Goal: Entertainment & Leisure: Consume media (video, audio)

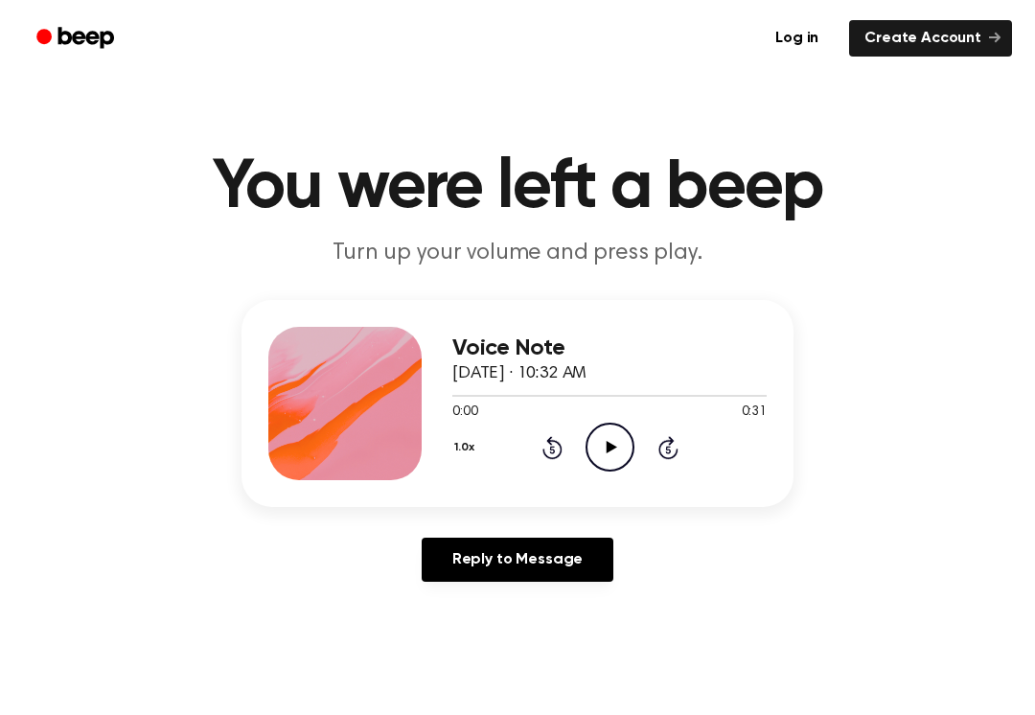
click at [620, 452] on icon "Play Audio" at bounding box center [610, 447] width 49 height 49
click at [609, 439] on icon "Pause Audio" at bounding box center [610, 447] width 49 height 49
click at [628, 446] on icon "Pause Audio" at bounding box center [610, 447] width 49 height 49
click at [561, 440] on icon "Rewind 5 seconds" at bounding box center [552, 447] width 21 height 25
click at [560, 439] on icon "Rewind 5 seconds" at bounding box center [552, 447] width 21 height 25
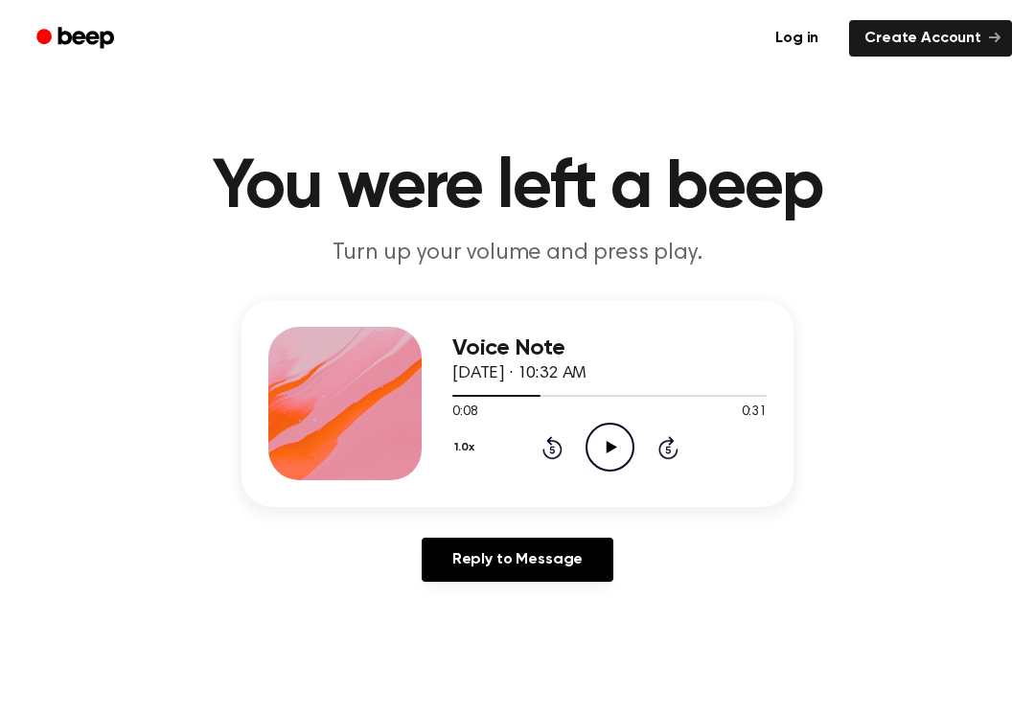
click at [535, 464] on div "1.0x Rewind 5 seconds Play Audio Skip 5 seconds" at bounding box center [609, 447] width 314 height 49
click at [534, 464] on div "1.0x Rewind 5 seconds Play Audio Skip 5 seconds" at bounding box center [609, 447] width 314 height 49
click at [550, 456] on icon "Rewind 5 seconds" at bounding box center [552, 447] width 21 height 25
click at [558, 446] on icon "Rewind 5 seconds" at bounding box center [552, 447] width 21 height 25
click at [558, 447] on icon "Rewind 5 seconds" at bounding box center [552, 447] width 21 height 25
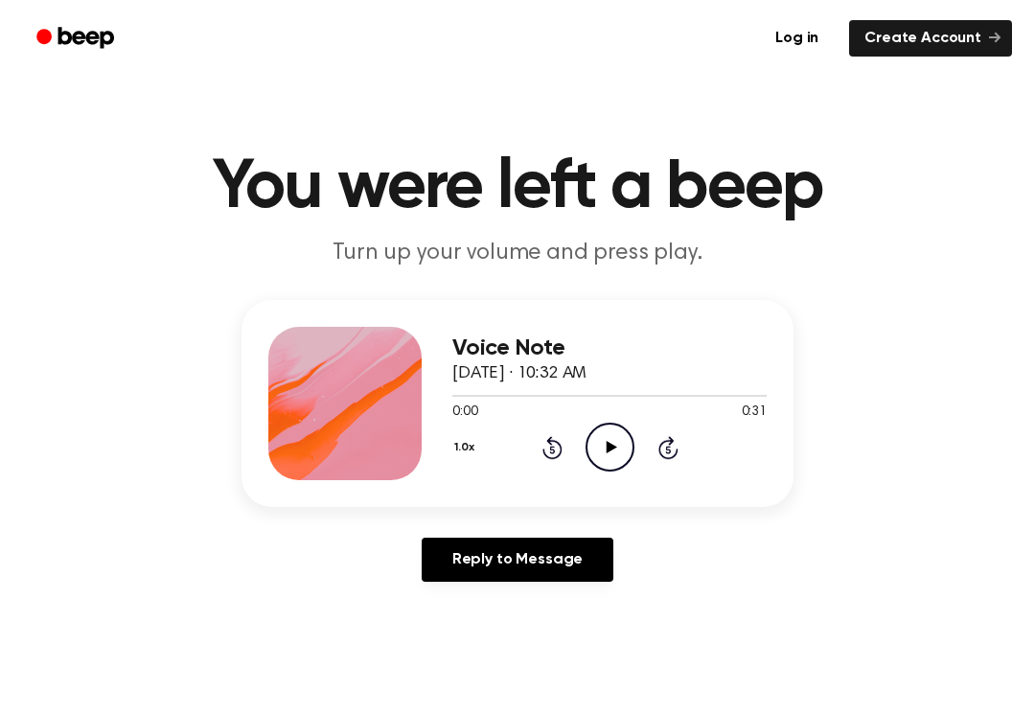
click at [554, 453] on icon at bounding box center [551, 450] width 5 height 8
click at [633, 450] on circle at bounding box center [610, 447] width 47 height 47
click at [604, 449] on icon "Pause Audio" at bounding box center [610, 447] width 49 height 49
click at [615, 449] on icon "Play Audio" at bounding box center [610, 447] width 49 height 49
click at [582, 456] on div "1.0x Rewind 5 seconds Pause Audio Skip 5 seconds" at bounding box center [609, 447] width 314 height 49
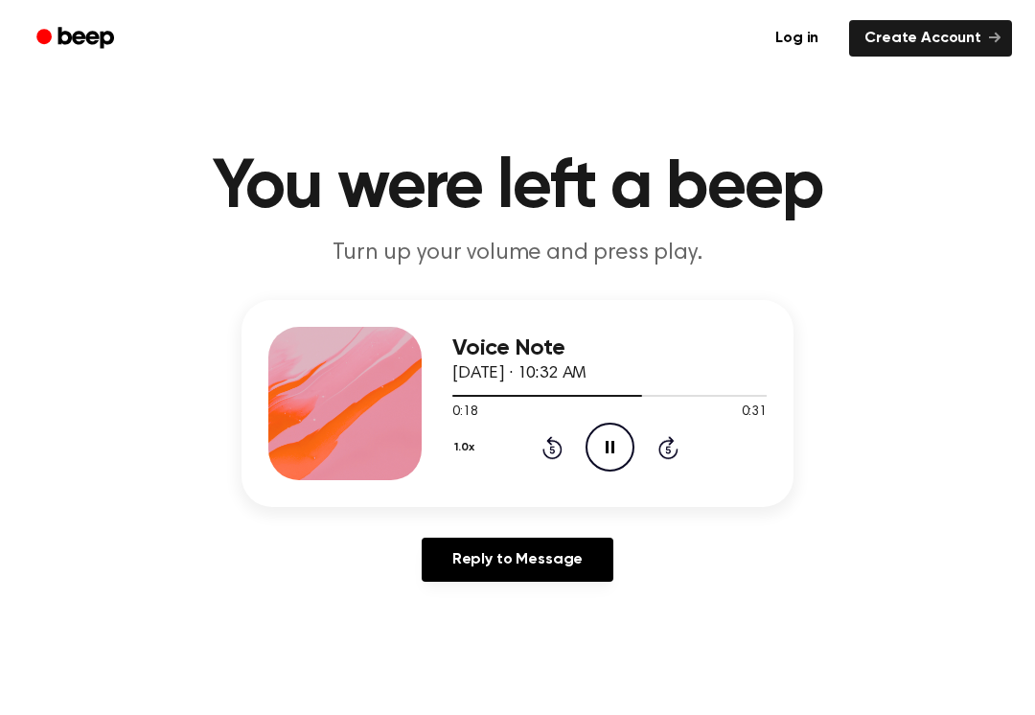
click at [621, 449] on icon "Pause Audio" at bounding box center [610, 447] width 49 height 49
click at [553, 457] on icon at bounding box center [552, 447] width 20 height 23
click at [552, 456] on icon "Rewind 5 seconds" at bounding box center [552, 447] width 21 height 25
click at [626, 453] on icon "Play Audio" at bounding box center [610, 447] width 49 height 49
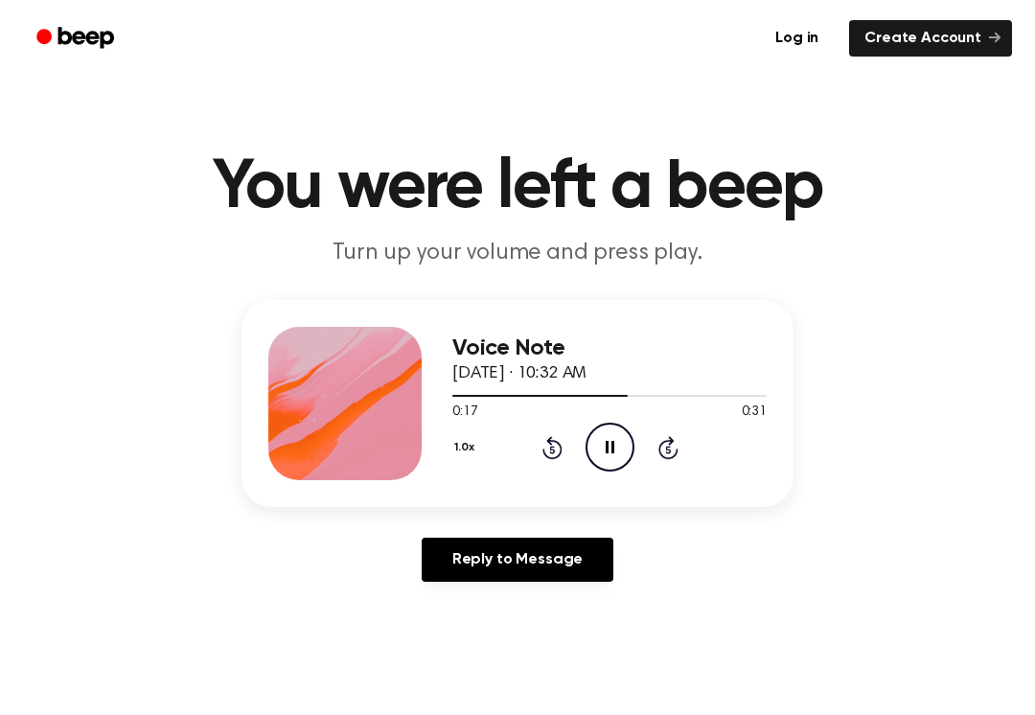
click at [617, 454] on icon "Pause Audio" at bounding box center [610, 447] width 49 height 49
click at [611, 456] on icon "Play Audio" at bounding box center [610, 447] width 49 height 49
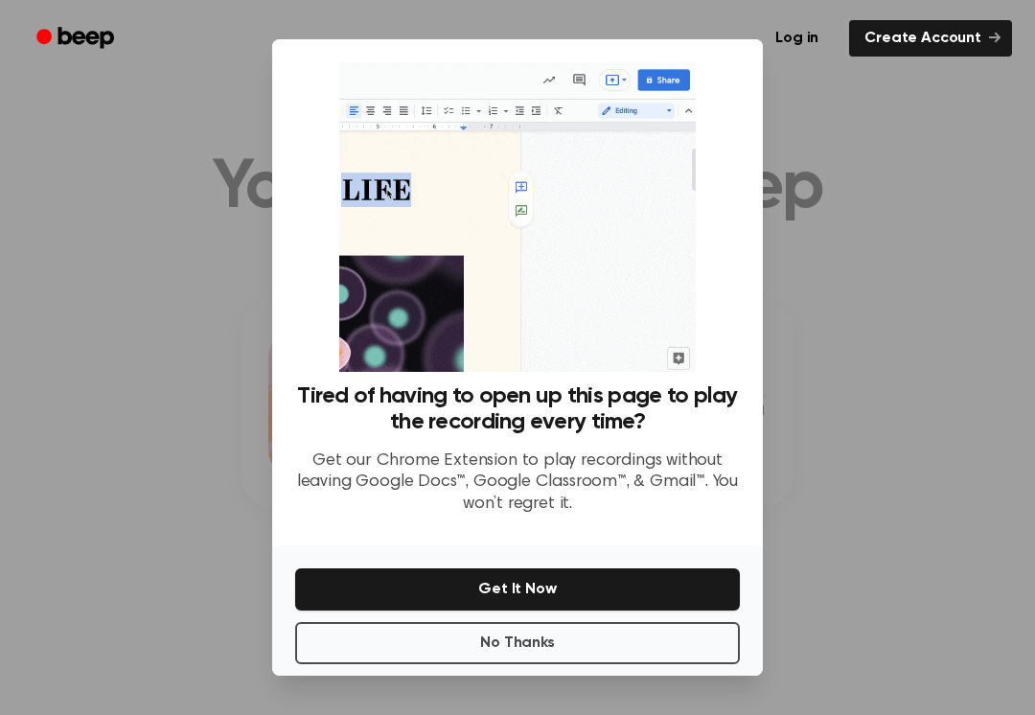
click at [183, 389] on div at bounding box center [517, 357] width 1035 height 715
click at [329, 643] on button "No Thanks" at bounding box center [517, 643] width 445 height 42
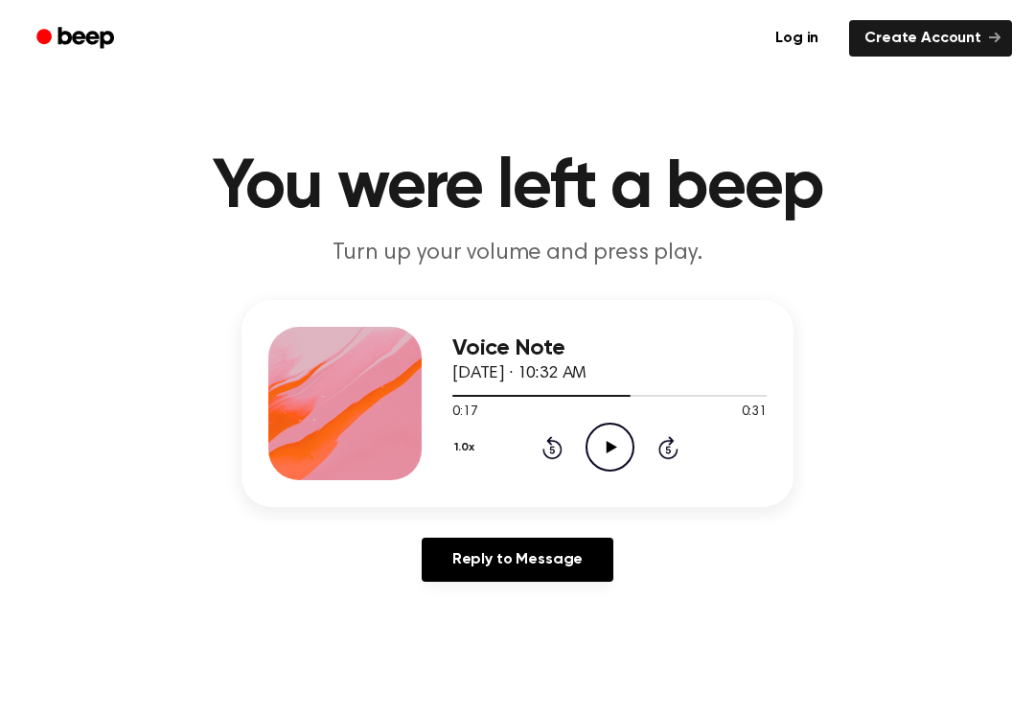
click at [611, 437] on icon "Play Audio" at bounding box center [610, 447] width 49 height 49
click at [588, 482] on div "Voice Note [DATE] · 10:32 AM 0:31 0:31 Your browser does not support the [objec…" at bounding box center [518, 403] width 552 height 207
click at [107, 352] on div "Voice Note [DATE] · 10:32 AM 0:31 0:31 Your browser does not support the [objec…" at bounding box center [517, 448] width 989 height 297
